Goal: Task Accomplishment & Management: Complete application form

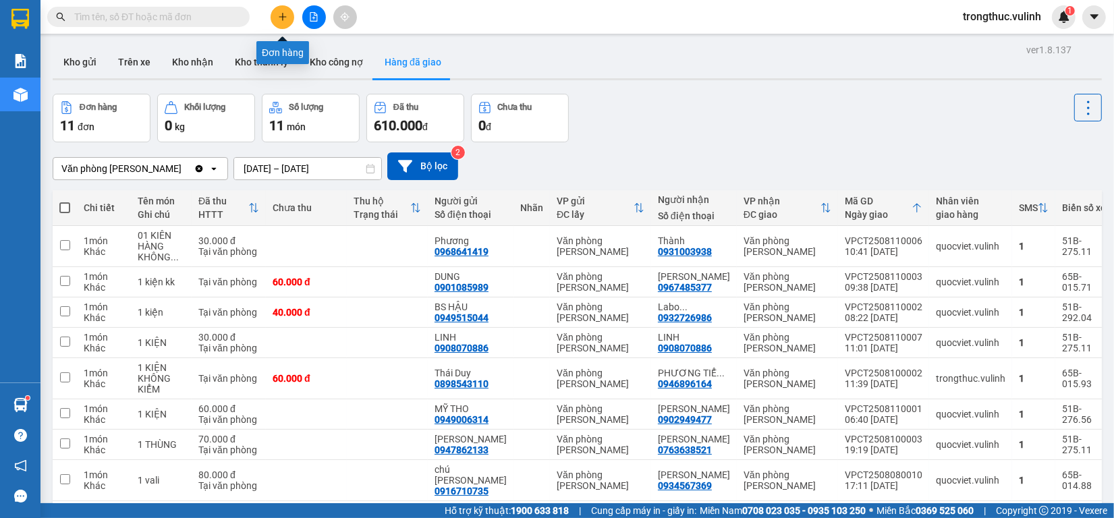
click at [279, 17] on icon "plus" at bounding box center [282, 16] width 7 height 1
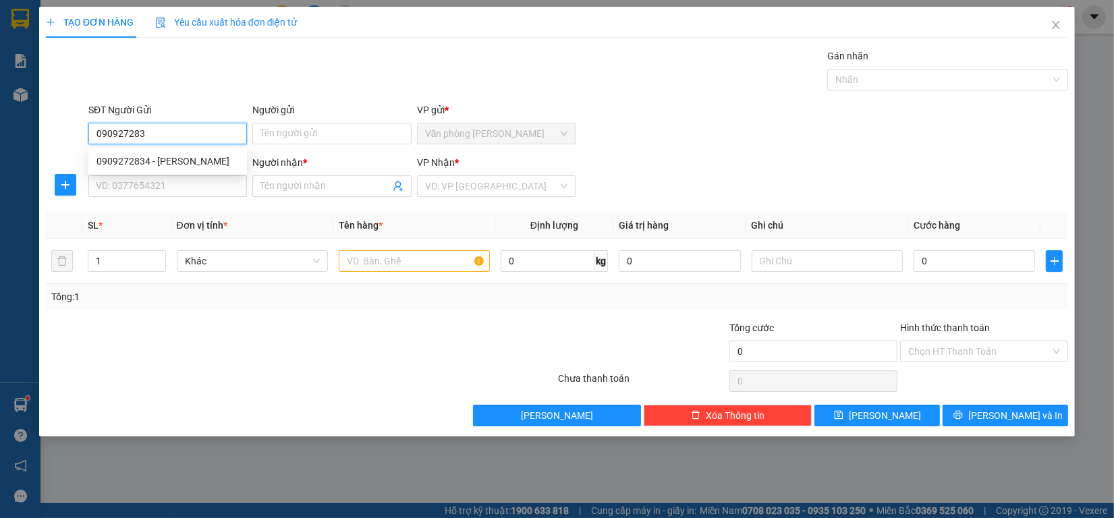
type input "0909272834"
click at [162, 166] on div "0909272834 - [PERSON_NAME]" at bounding box center [168, 161] width 142 height 15
type input "Hùng"
type input "0912446646"
type input "Cường"
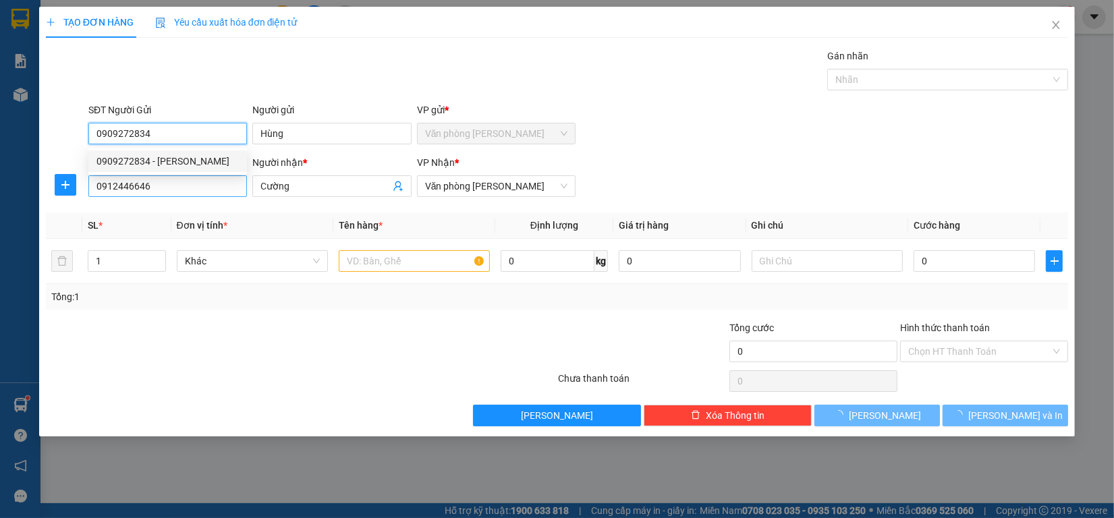
type input "70.000"
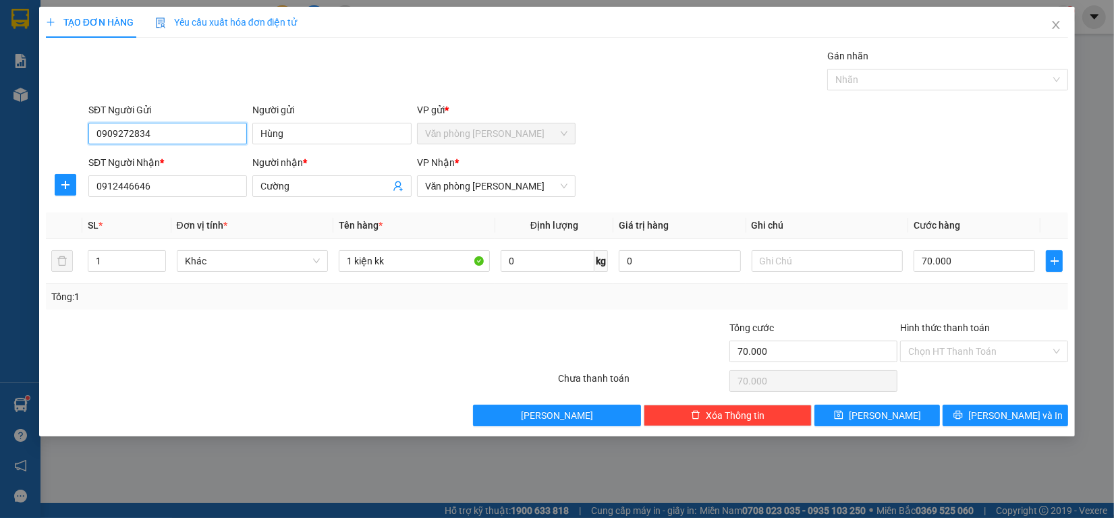
type input "0909272834"
drag, startPoint x: 86, startPoint y: 191, endPoint x: 0, endPoint y: 191, distance: 86.4
click at [0, 191] on div "TẠO ĐƠN HÀNG Yêu cầu xuất hóa đơn điện tử Transit Pickup Surcharge Ids Transit …" at bounding box center [557, 259] width 1114 height 518
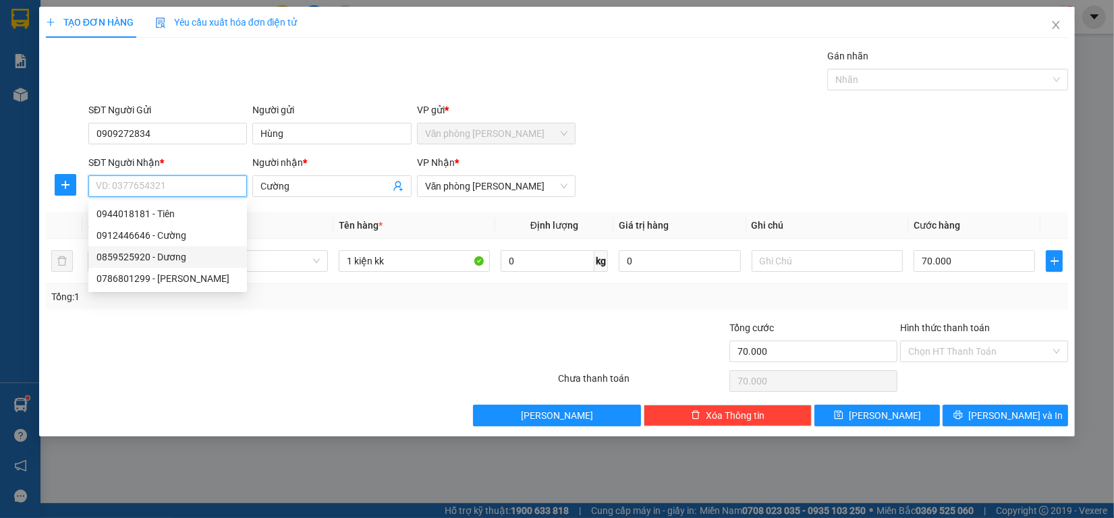
click at [181, 260] on div "0859525920 - Dương" at bounding box center [168, 257] width 142 height 15
type input "0859525920"
type input "Dương"
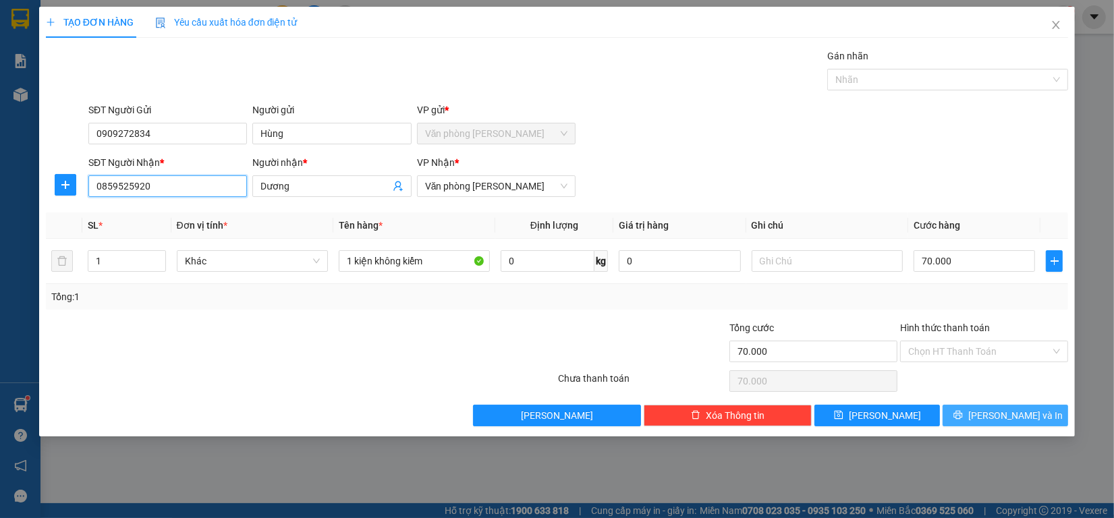
type input "0859525920"
click at [1037, 416] on button "[PERSON_NAME] và In" at bounding box center [1006, 416] width 126 height 22
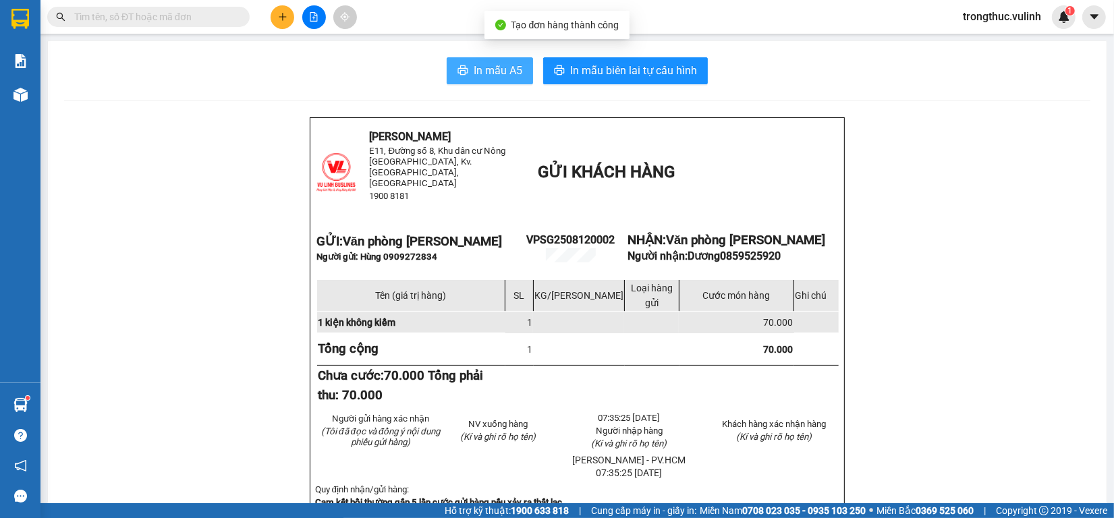
click at [458, 74] on icon "printer" at bounding box center [463, 69] width 10 height 9
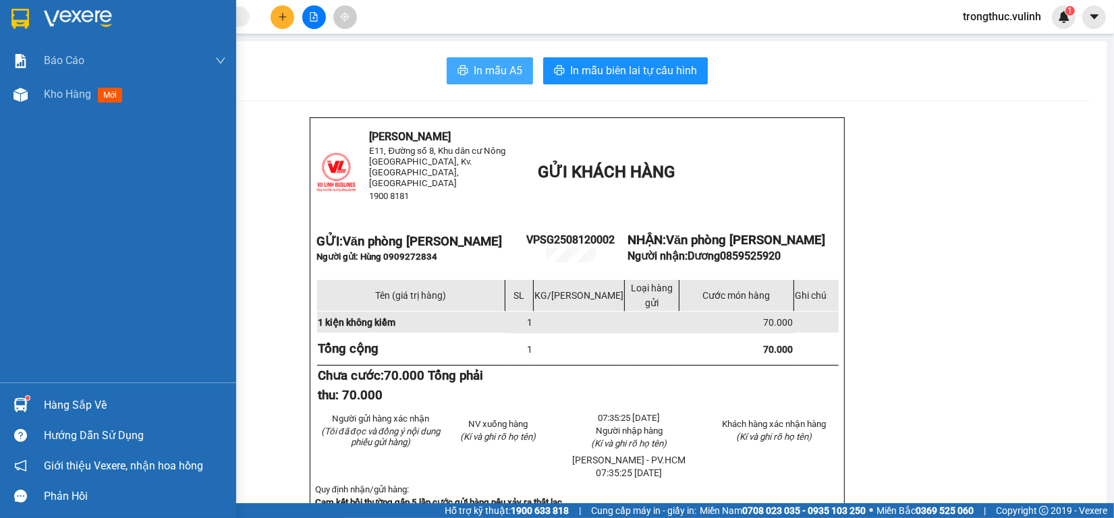
click at [11, 400] on div at bounding box center [21, 405] width 24 height 24
